Goal: Information Seeking & Learning: Learn about a topic

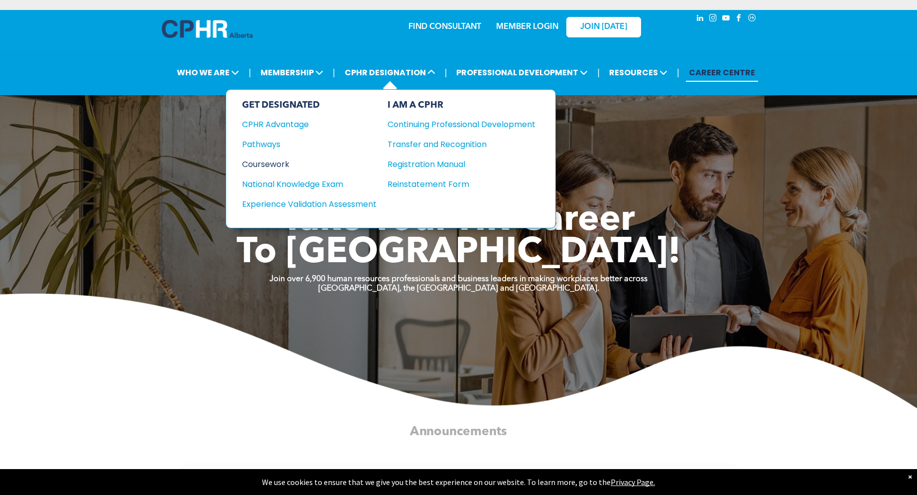
click at [282, 163] on div "Coursework" at bounding box center [302, 164] width 121 height 12
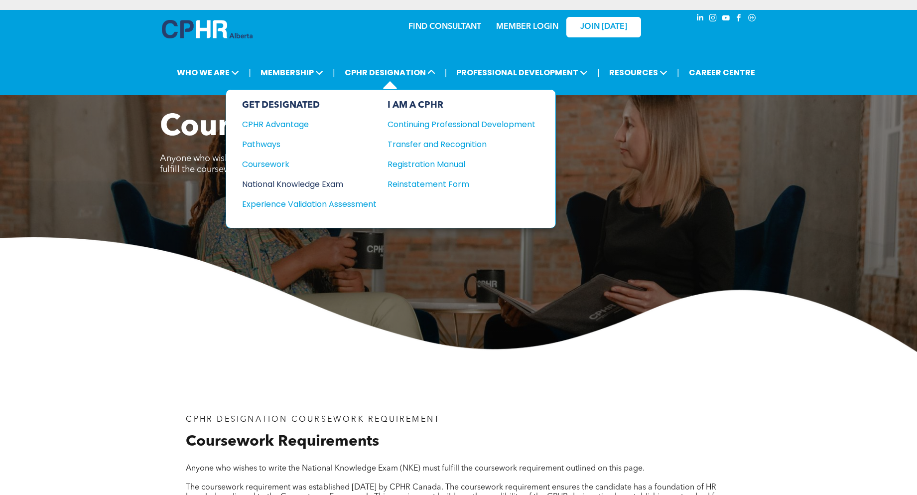
click at [319, 182] on div "National Knowledge Exam" at bounding box center [302, 184] width 121 height 12
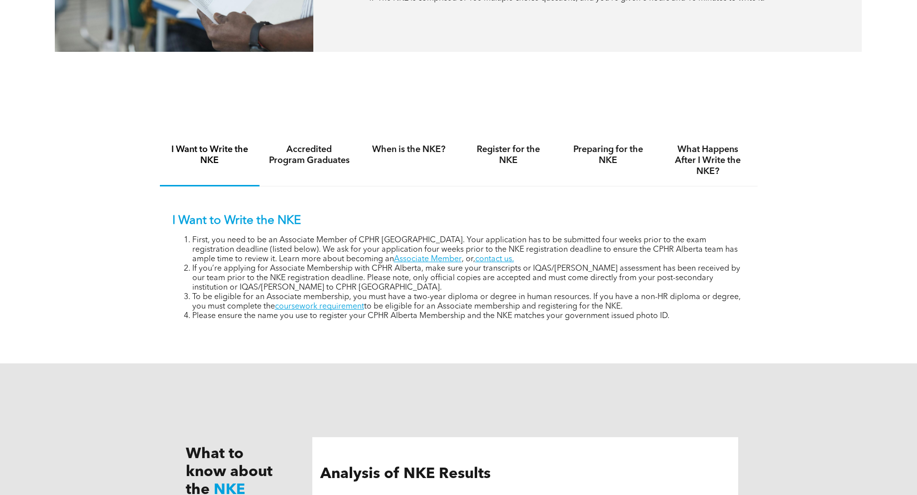
scroll to position [847, 0]
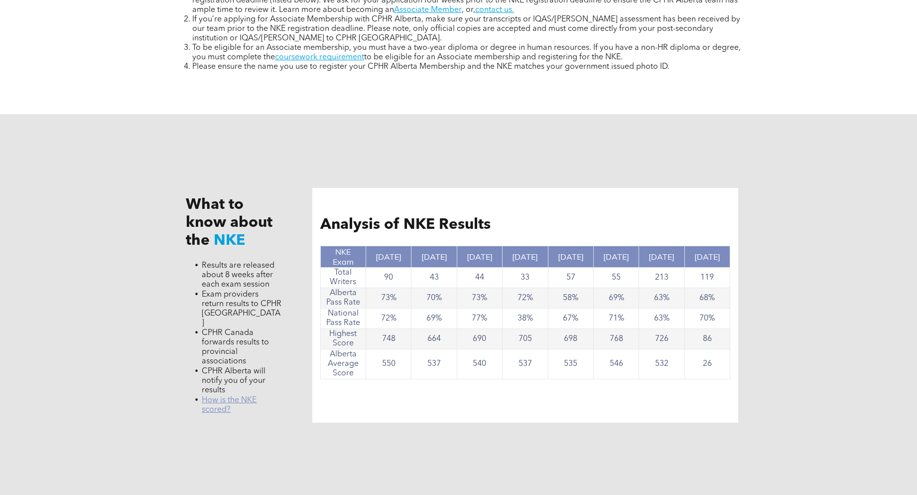
click at [241, 396] on link "﻿ How is the NKE scored?" at bounding box center [229, 404] width 55 height 17
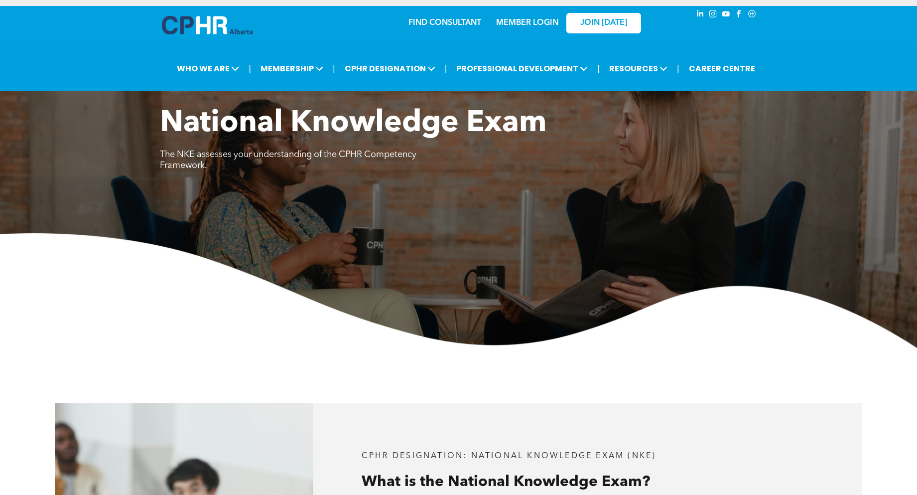
scroll to position [0, 0]
